Goal: Information Seeking & Learning: Check status

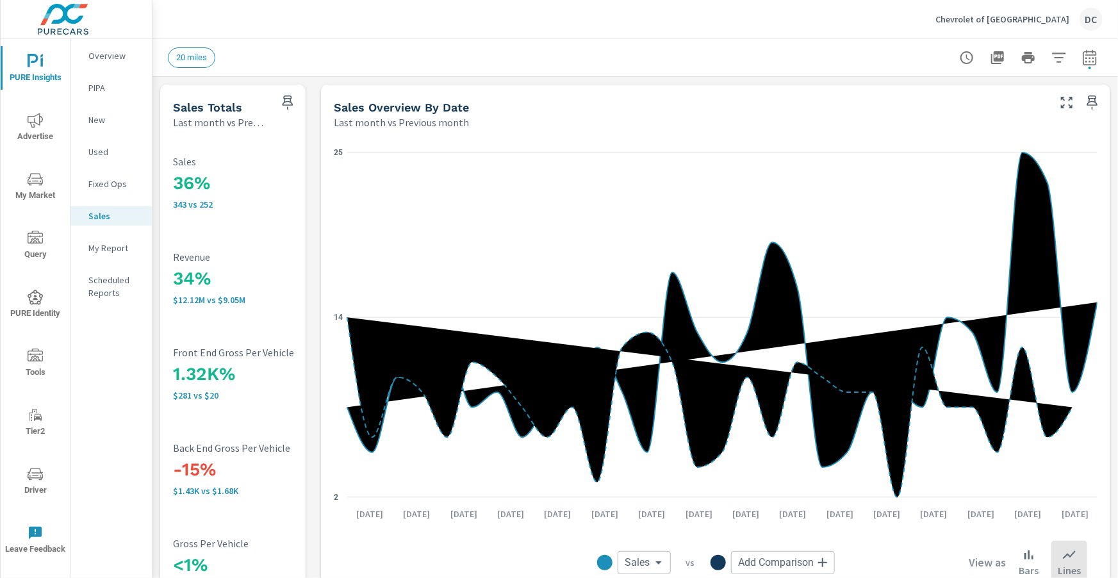
scroll to position [2, 0]
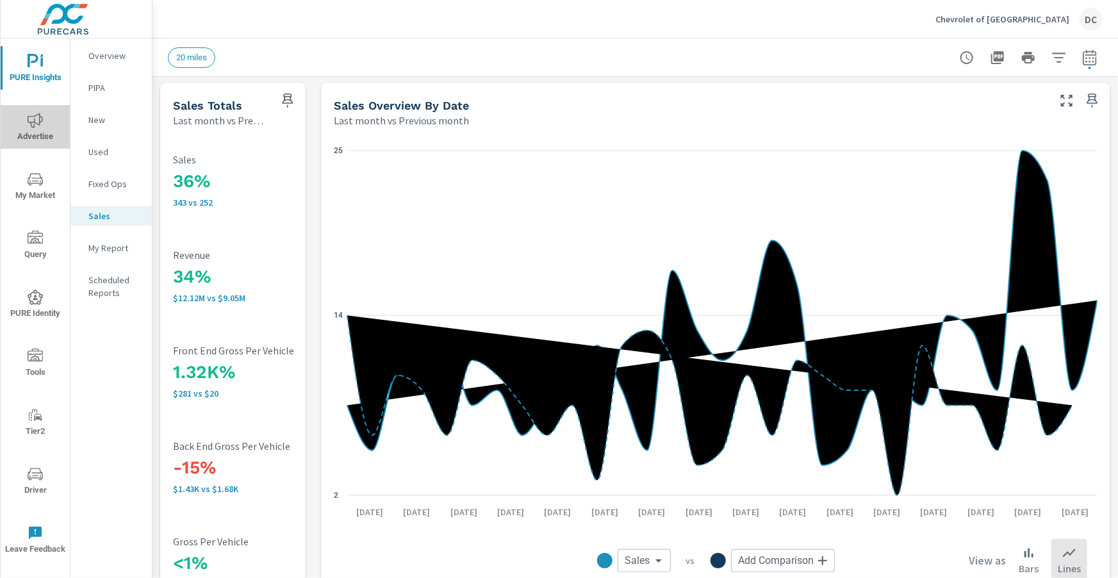
click at [39, 127] on span "Advertise" at bounding box center [34, 128] width 61 height 31
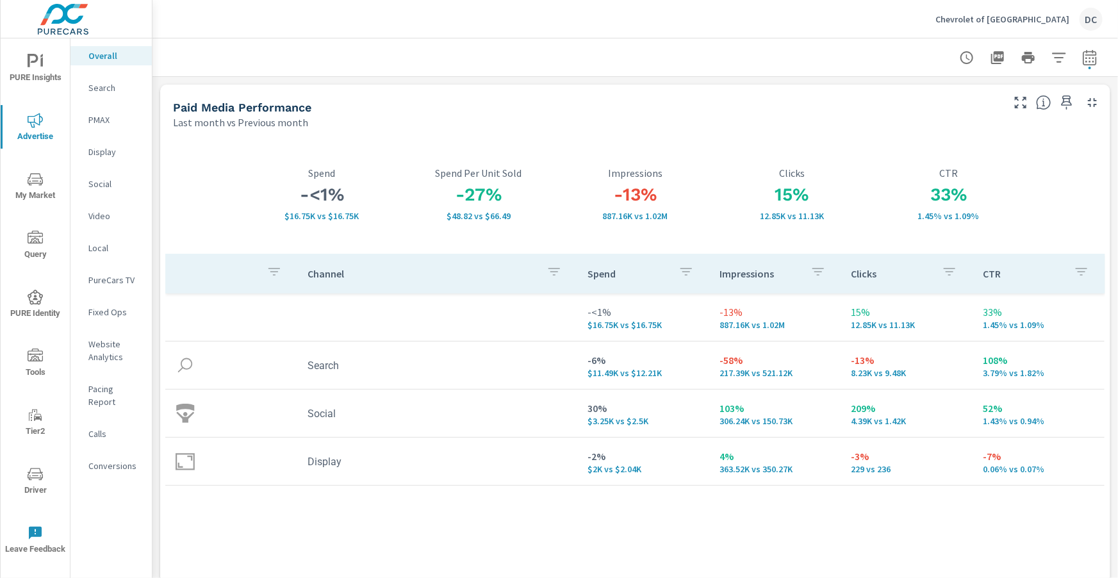
click at [41, 67] on icon "nav menu" at bounding box center [35, 61] width 15 height 15
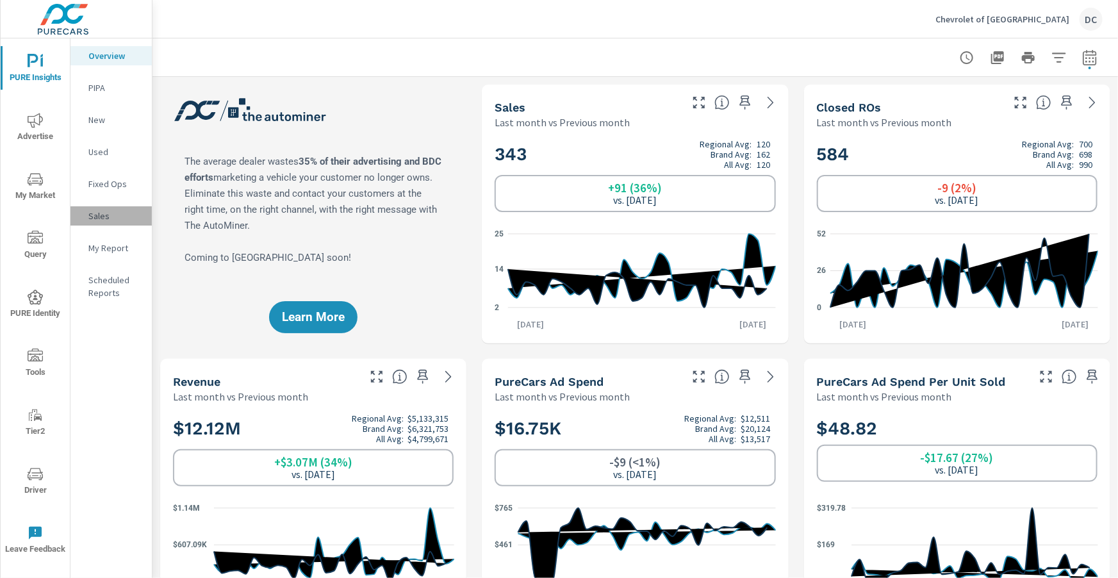
click at [103, 222] on div "Sales" at bounding box center [110, 215] width 81 height 19
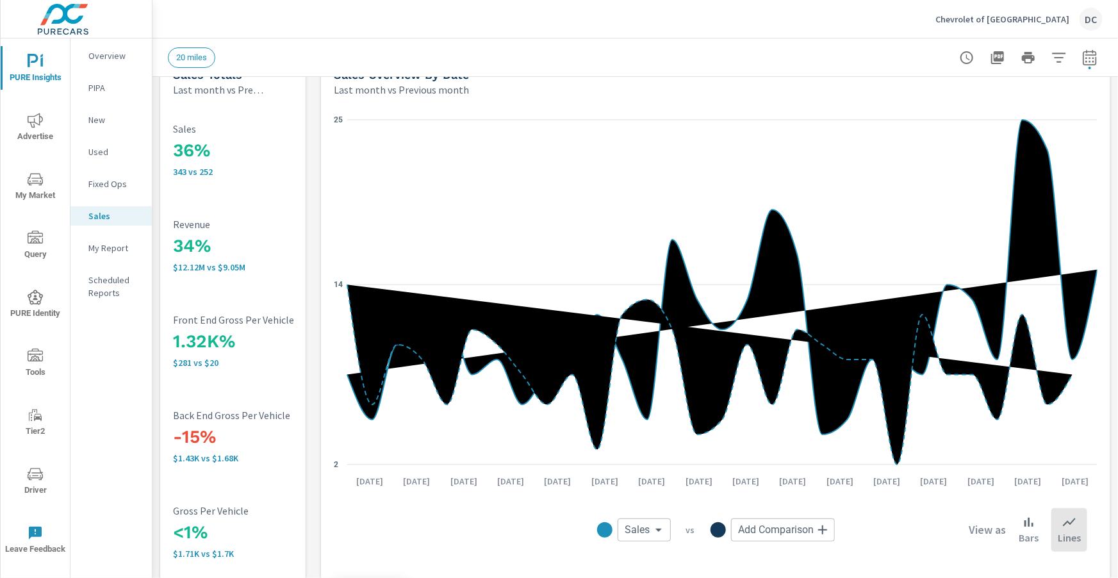
scroll to position [21, 0]
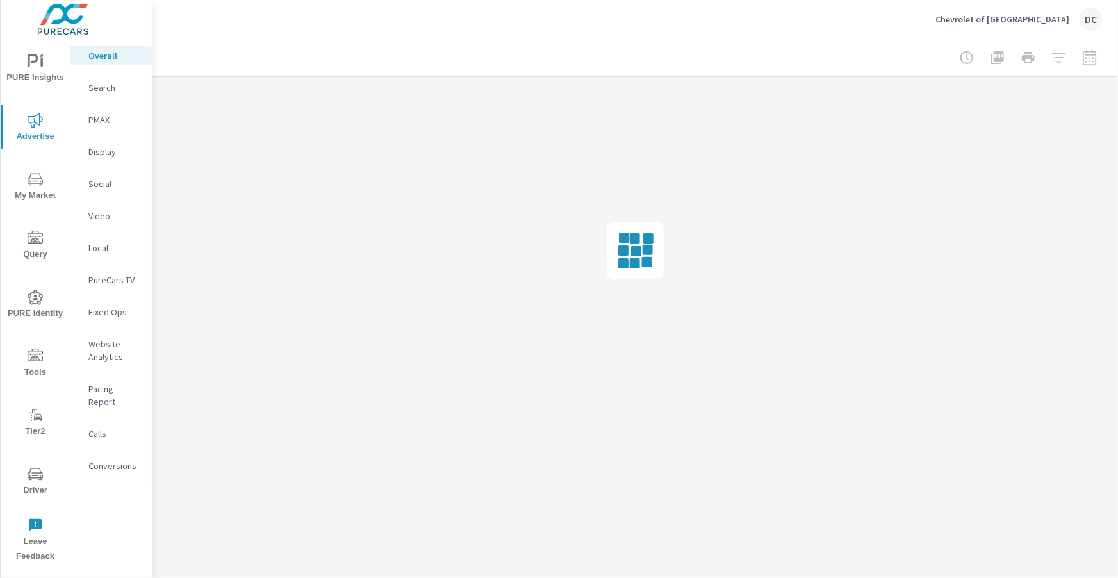
click at [97, 188] on p "Social" at bounding box center [114, 183] width 53 height 13
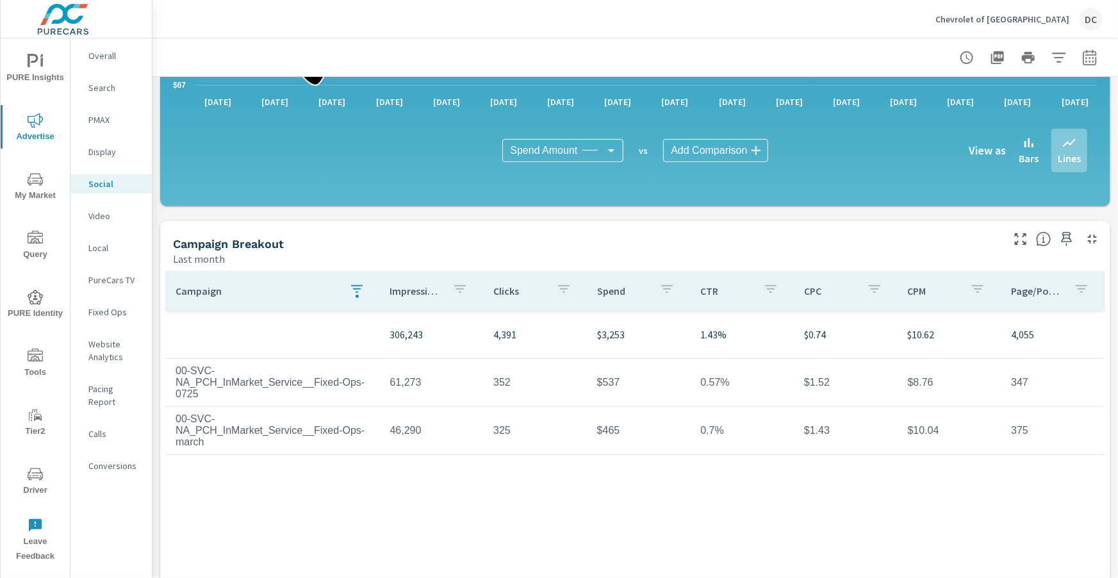
scroll to position [275, 0]
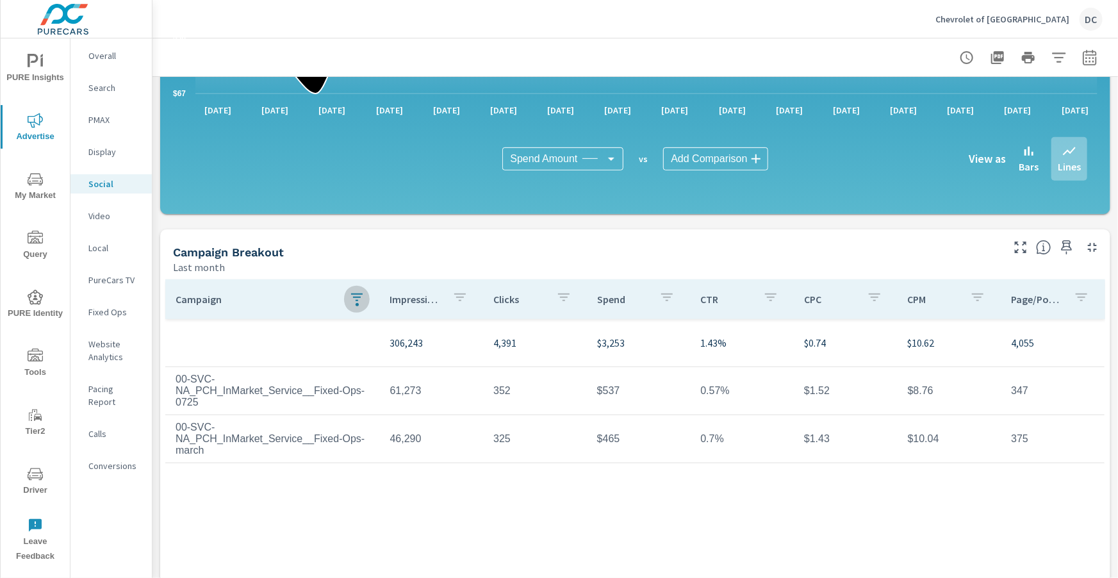
click at [362, 299] on icon "button" at bounding box center [356, 296] width 15 height 15
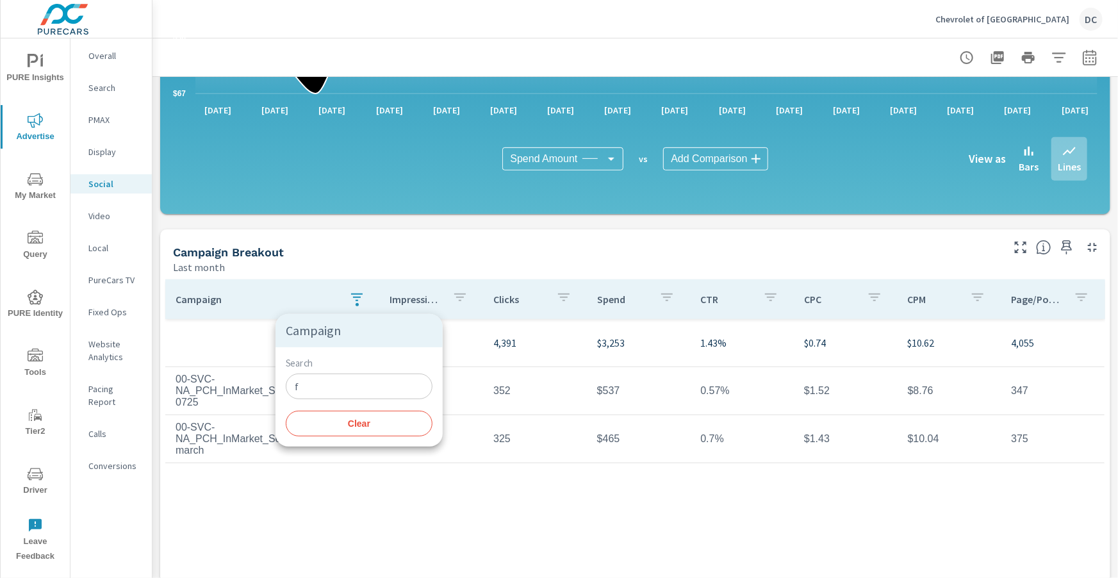
drag, startPoint x: 346, startPoint y: 368, endPoint x: 345, endPoint y: 377, distance: 9.2
click at [346, 371] on div "Search f ​" at bounding box center [359, 378] width 147 height 42
click at [343, 380] on input "f" at bounding box center [359, 386] width 147 height 26
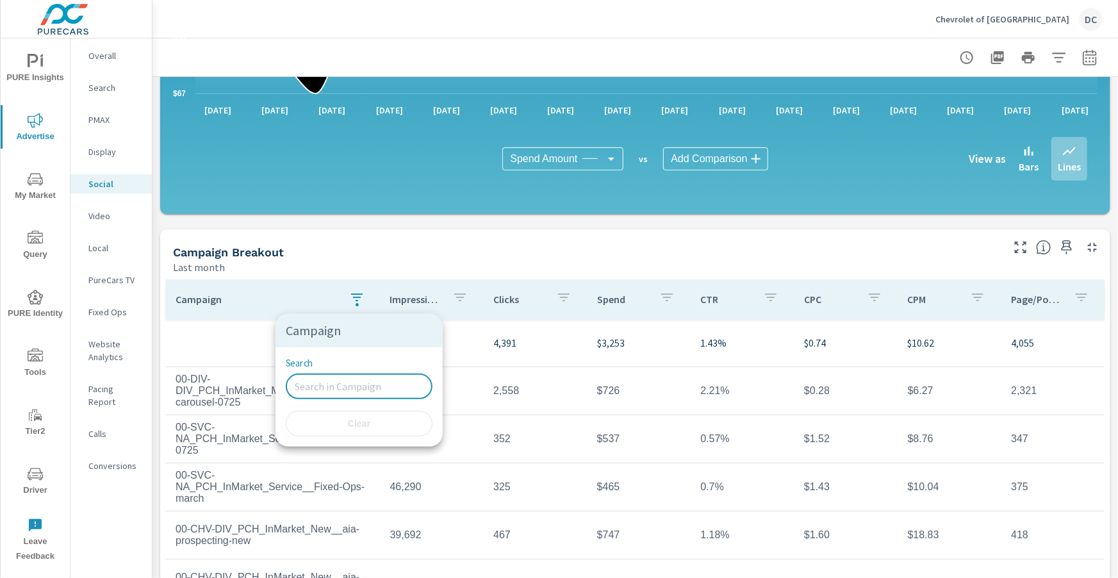
click at [397, 271] on div at bounding box center [559, 289] width 1118 height 578
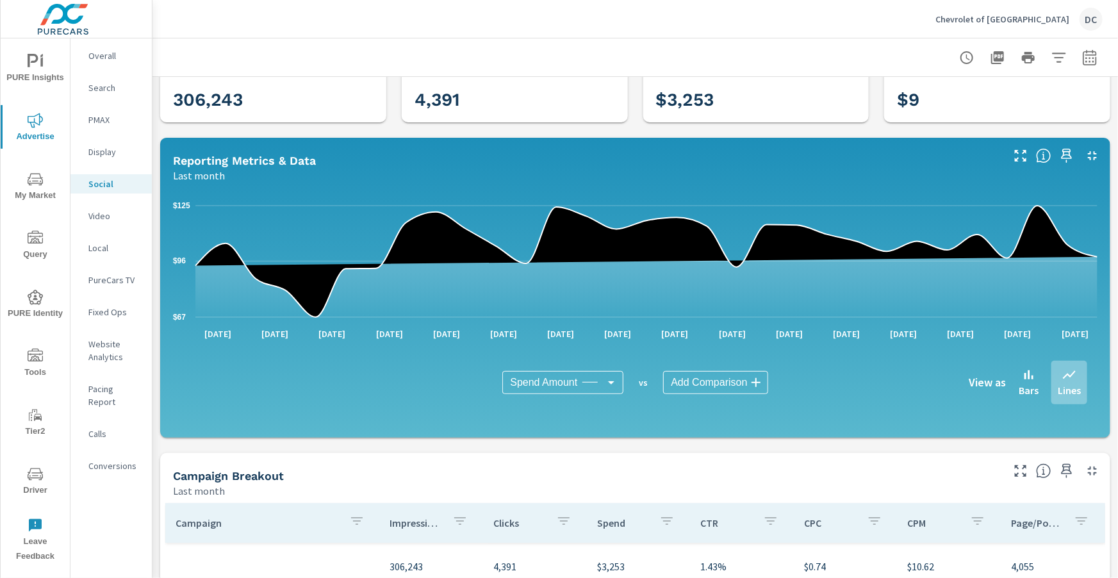
scroll to position [29, 0]
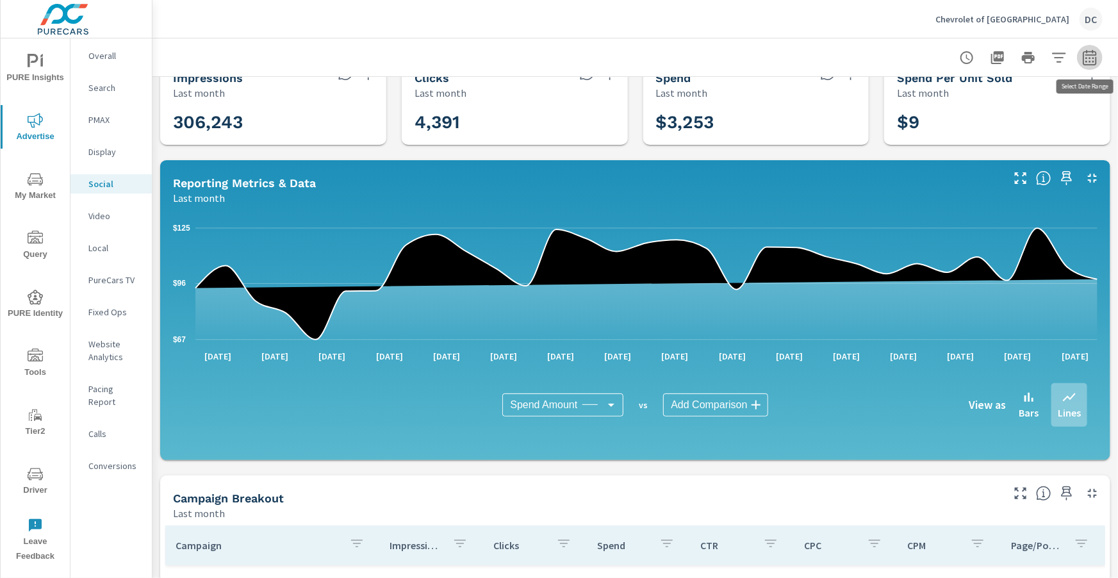
click at [1089, 51] on icon "button" at bounding box center [1088, 56] width 13 height 15
select select "Last month"
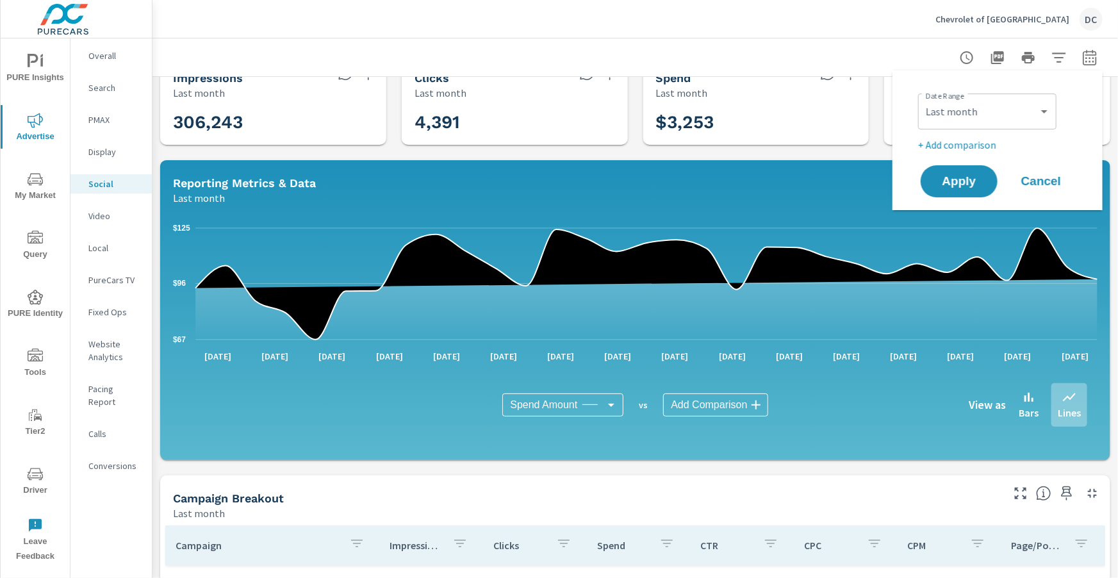
click at [987, 142] on p "+ Add comparison" at bounding box center [1000, 144] width 164 height 15
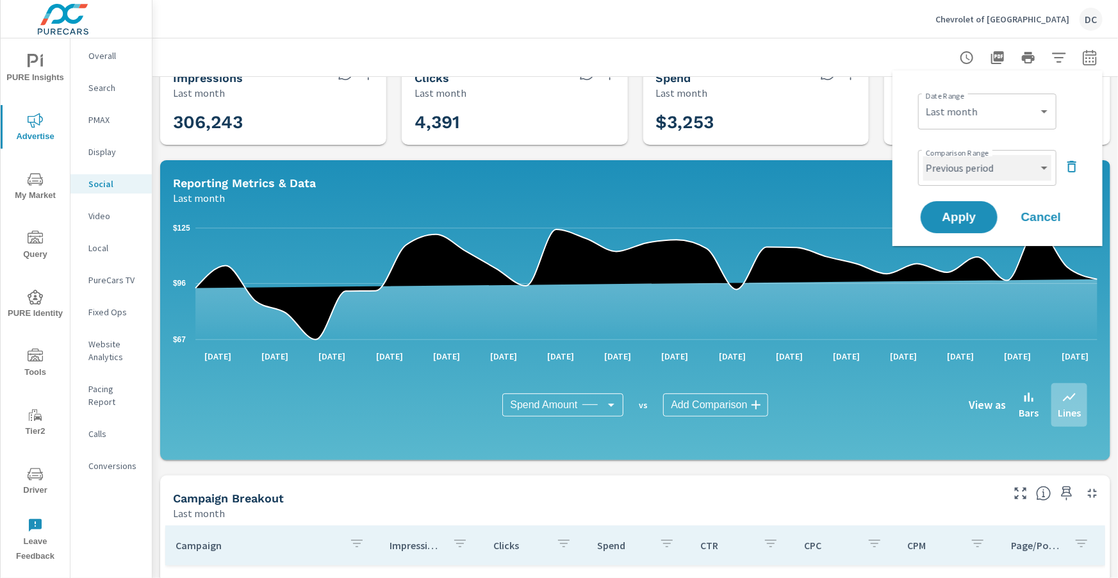
click at [971, 174] on select "Custom Previous period Previous month Previous year" at bounding box center [987, 168] width 128 height 26
click at [923, 155] on select "Custom Previous period Previous month Previous year" at bounding box center [987, 168] width 128 height 26
select select "Previous month"
click at [970, 215] on span "Apply" at bounding box center [958, 217] width 53 height 12
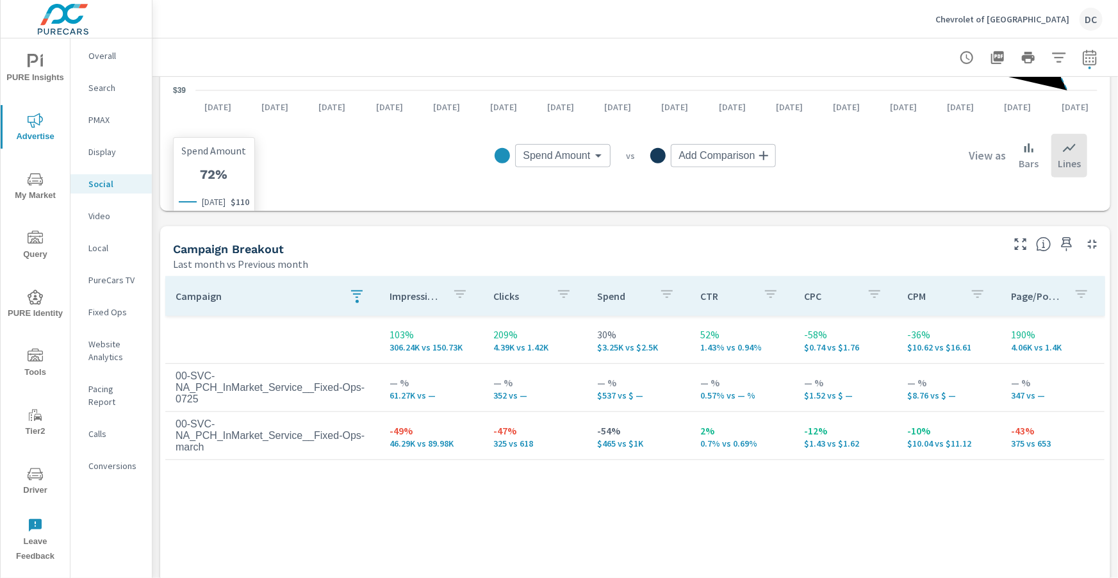
scroll to position [408, 0]
click at [356, 292] on icon "button" at bounding box center [357, 293] width 12 height 8
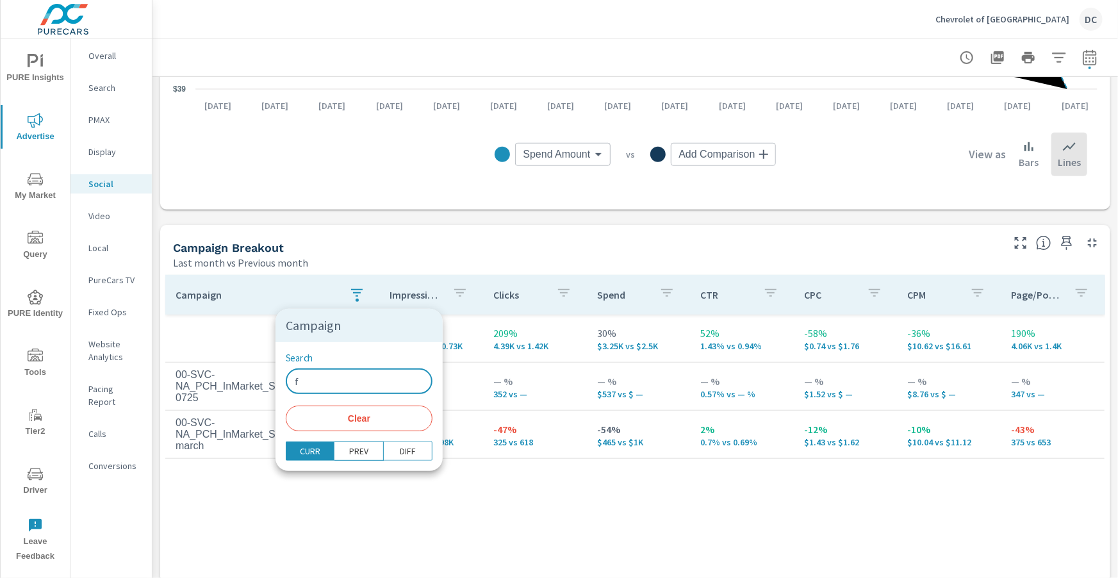
click at [317, 375] on input "f" at bounding box center [359, 381] width 147 height 26
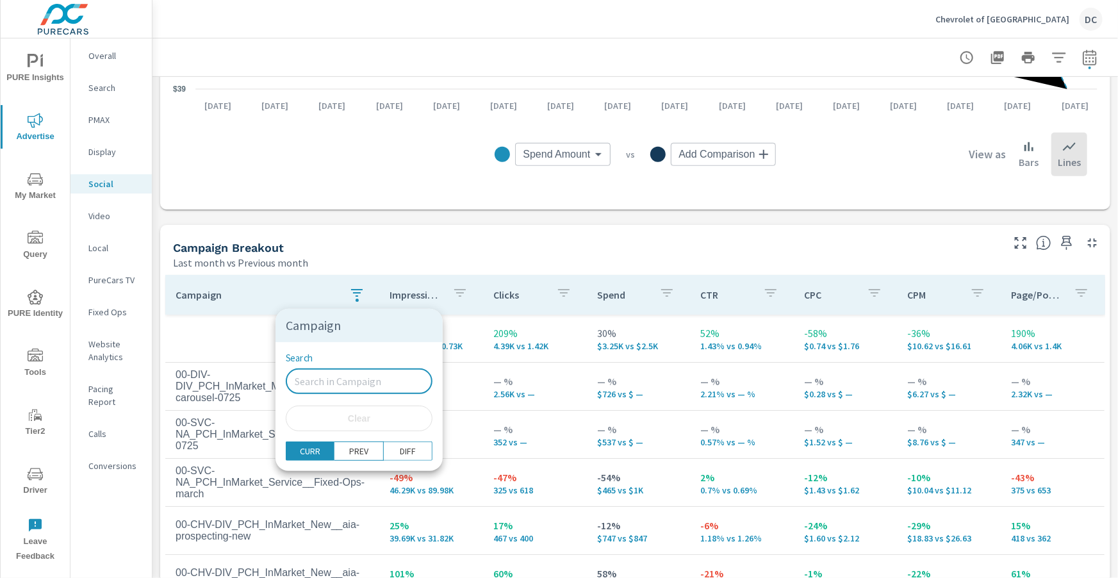
click at [426, 264] on div at bounding box center [559, 289] width 1118 height 578
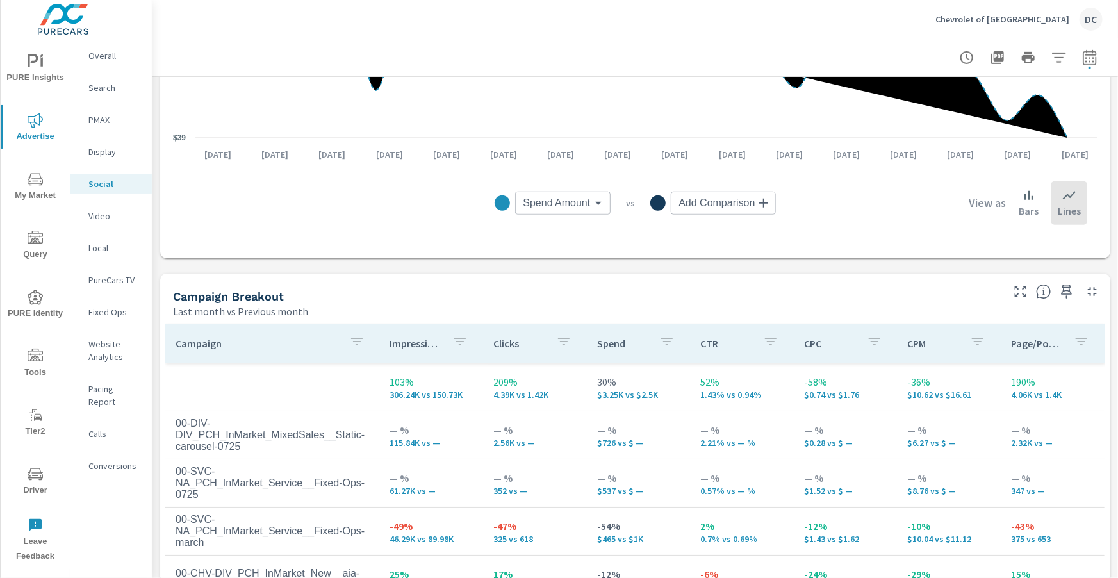
scroll to position [352, 0]
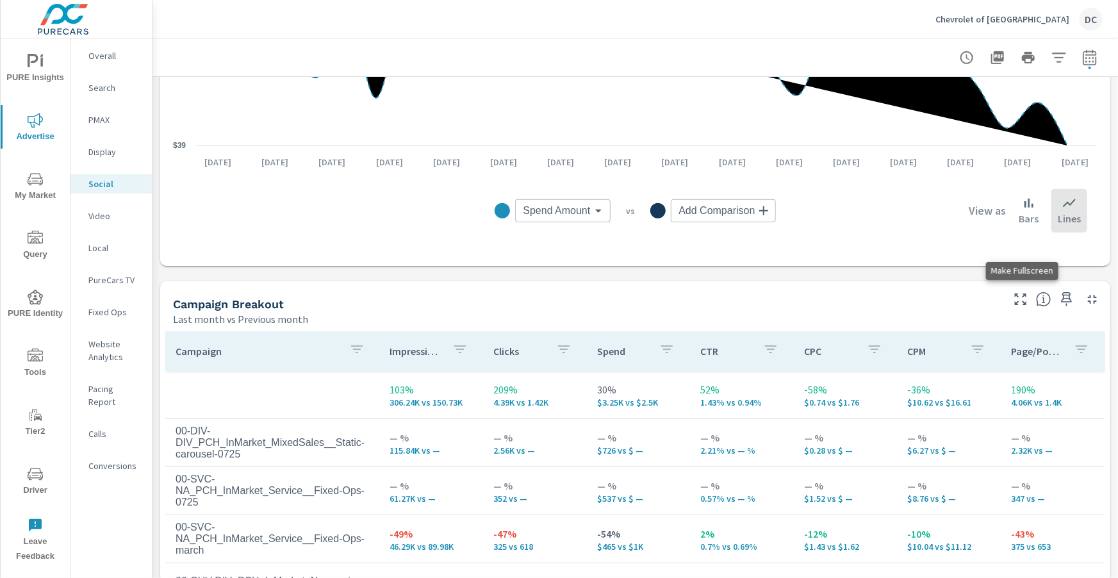
click at [1027, 298] on icon "button" at bounding box center [1020, 298] width 15 height 15
